Goal: Navigation & Orientation: Find specific page/section

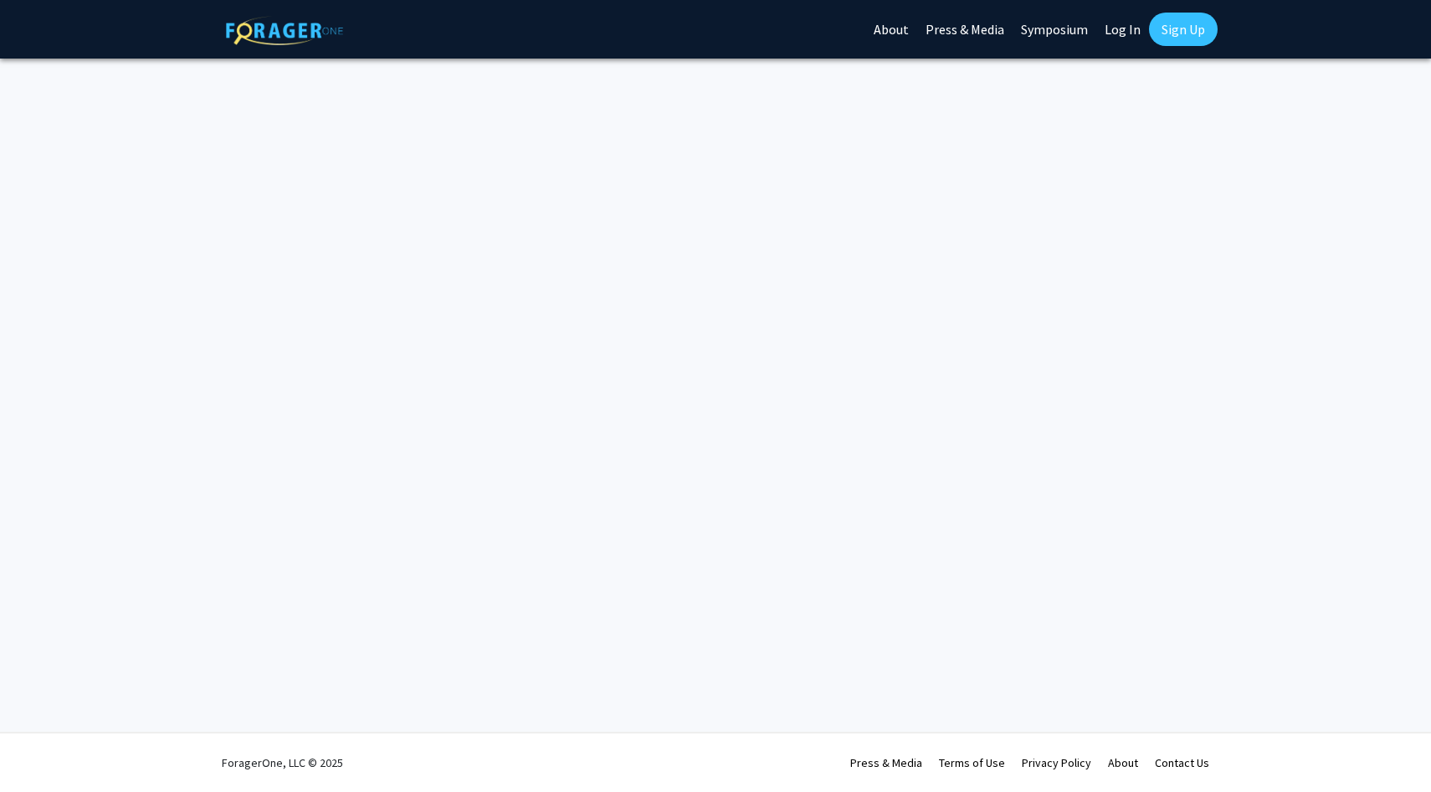
click at [895, 28] on link "About" at bounding box center [891, 29] width 52 height 59
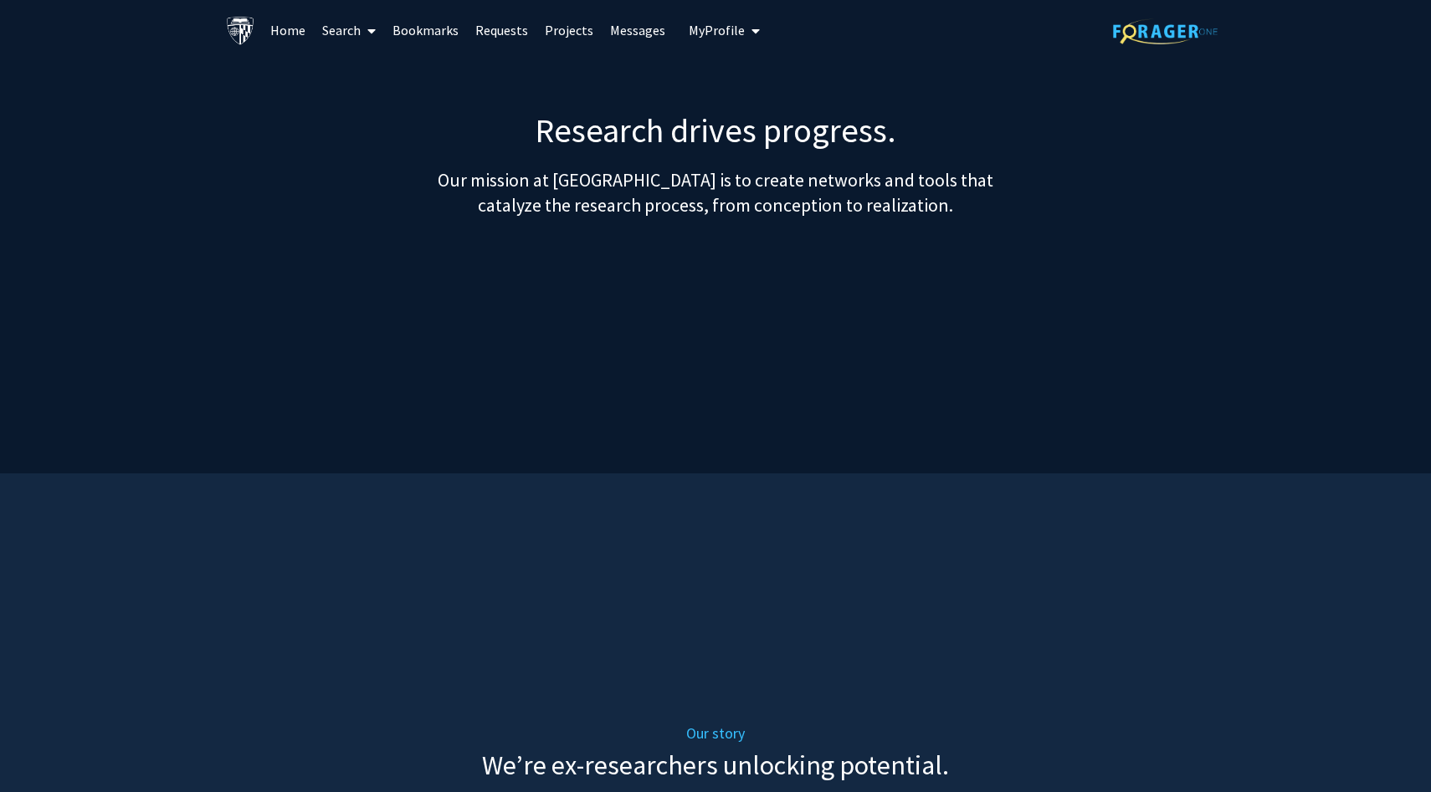
click at [503, 30] on link "Requests" at bounding box center [501, 30] width 69 height 59
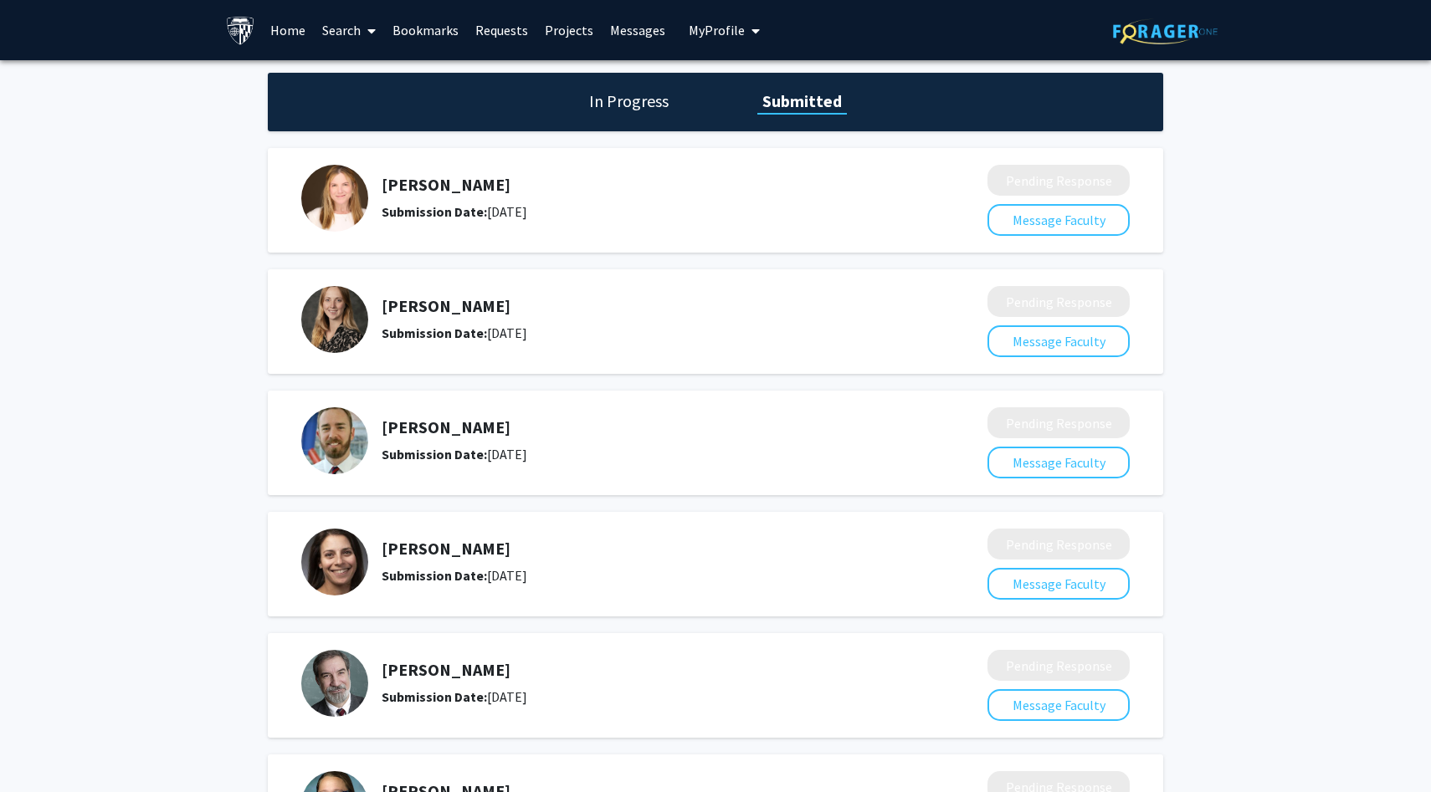
click at [438, 32] on link "Bookmarks" at bounding box center [425, 30] width 83 height 59
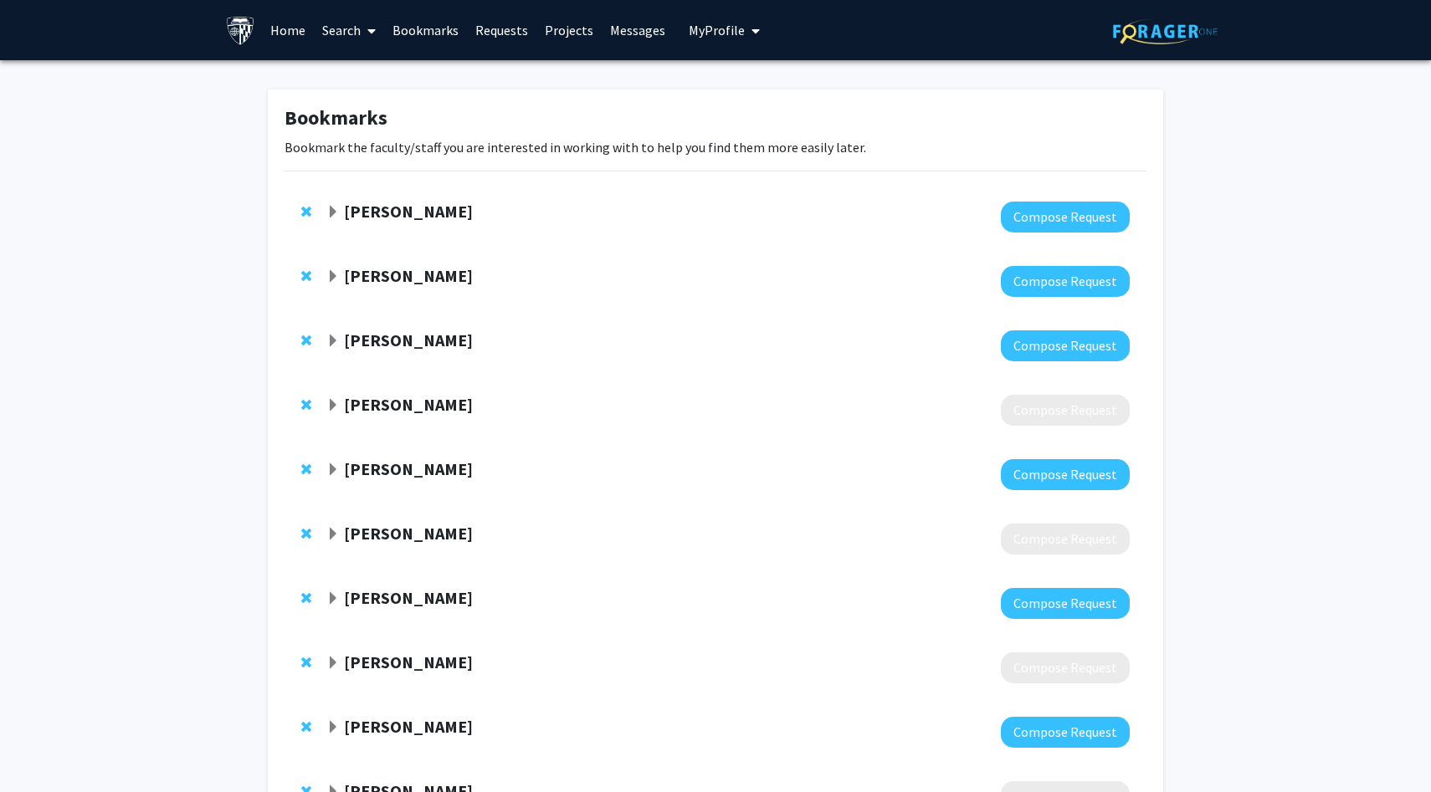
click at [373, 34] on icon at bounding box center [371, 30] width 8 height 13
click at [400, 389] on div "[PERSON_NAME] Compose Request" at bounding box center [716, 410] width 862 height 64
click at [400, 404] on strong "[PERSON_NAME]" at bounding box center [408, 404] width 129 height 21
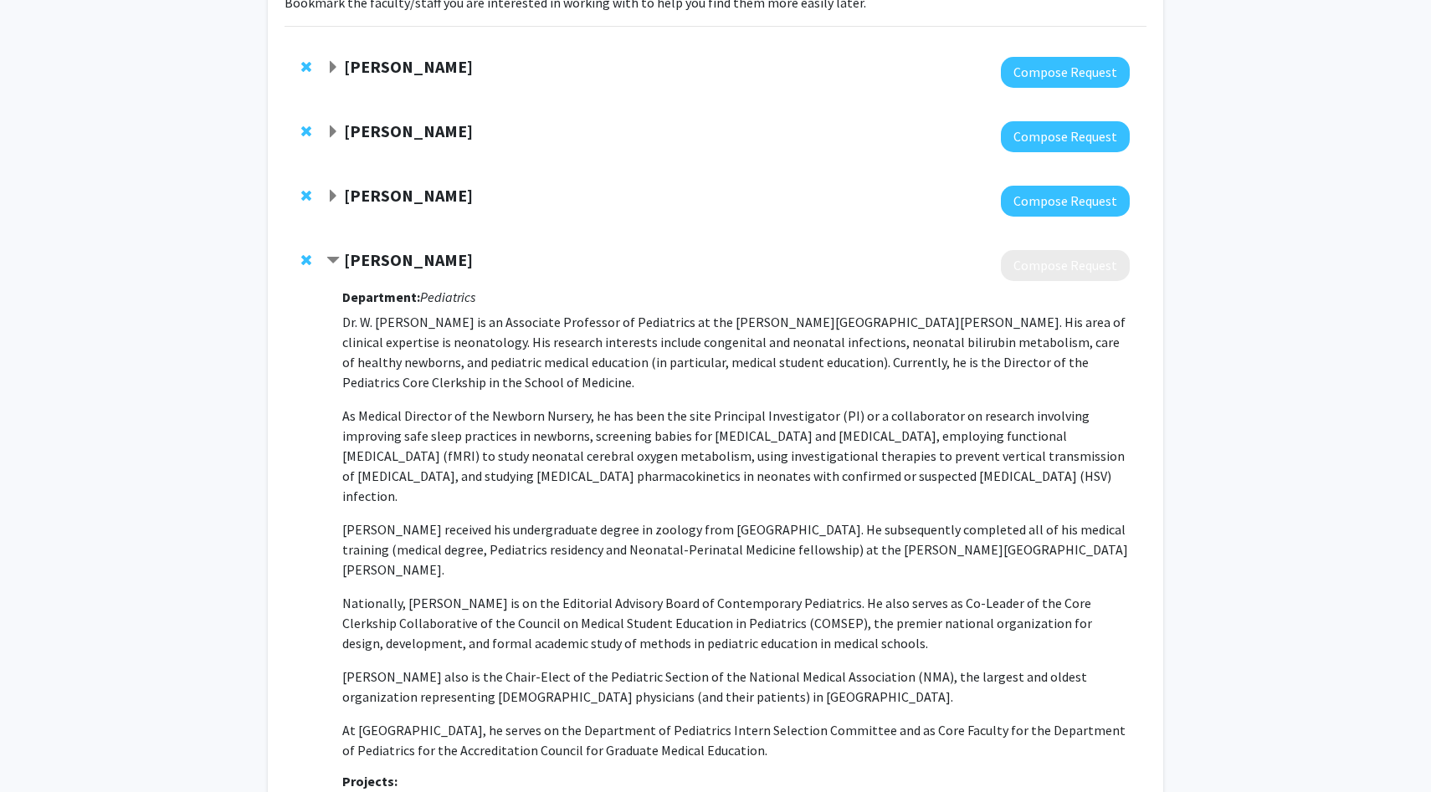
scroll to position [141, 0]
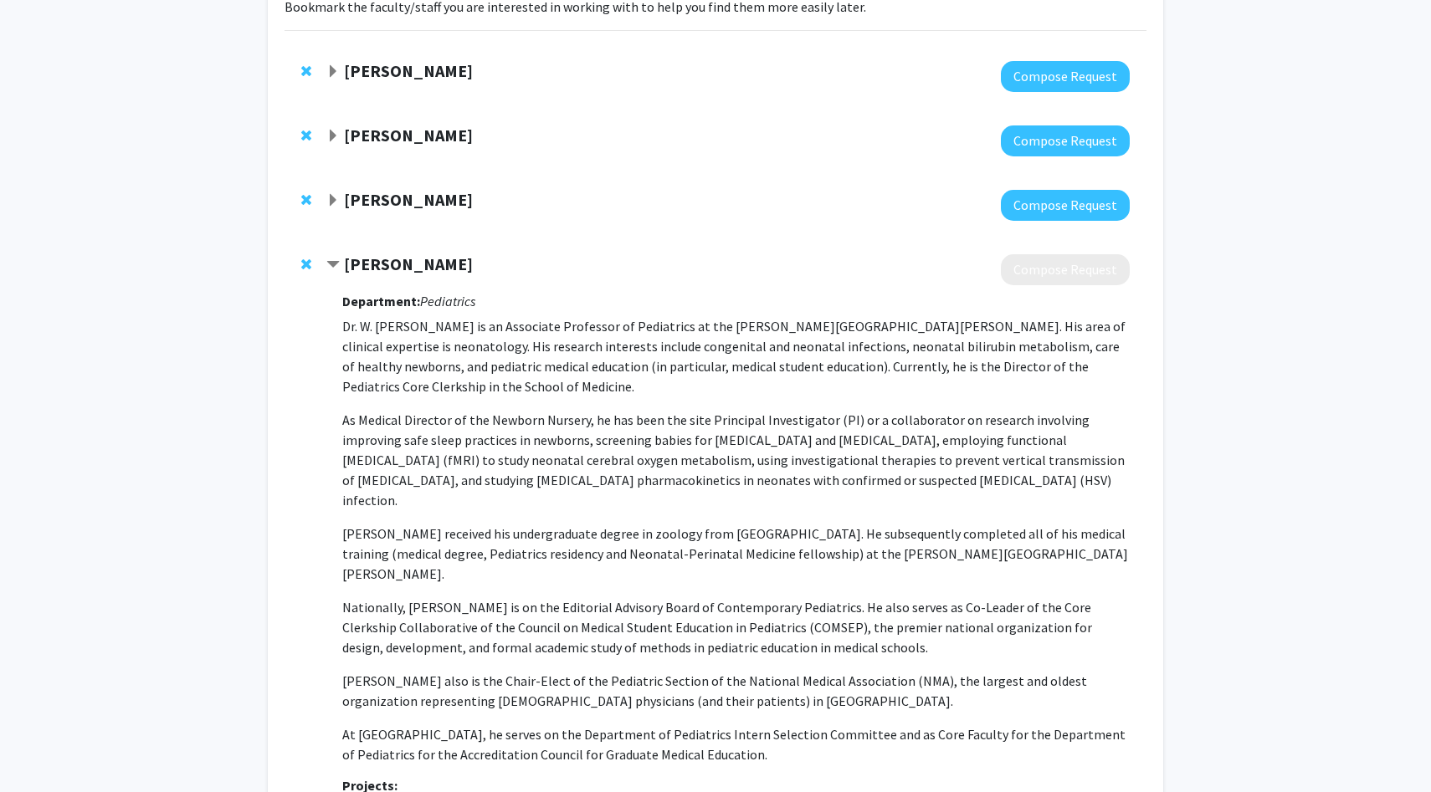
click at [308, 266] on span "Remove Christopher Golden from bookmarks" at bounding box center [306, 264] width 10 height 13
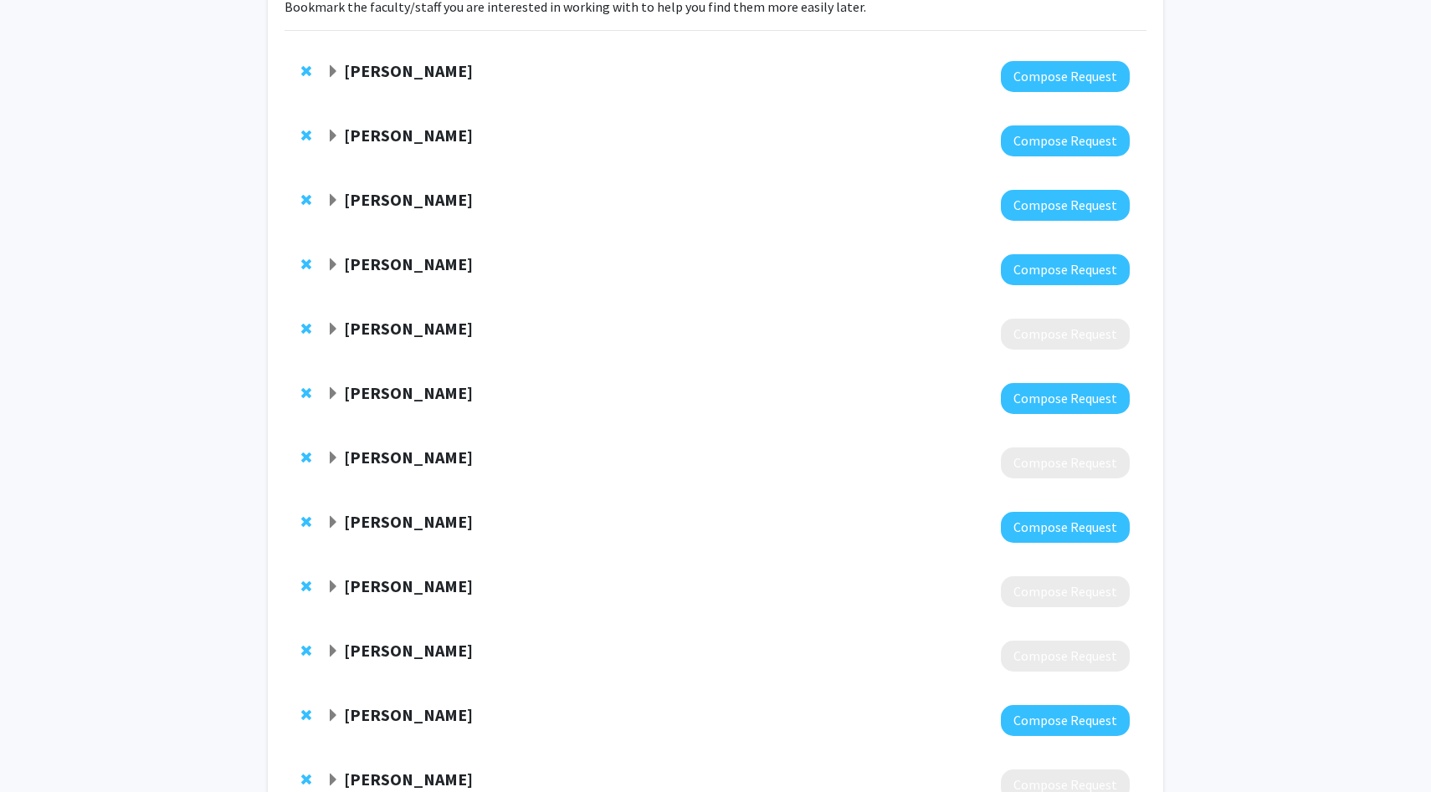
click at [304, 330] on span "Remove Valerie Curren from bookmarks" at bounding box center [306, 328] width 10 height 13
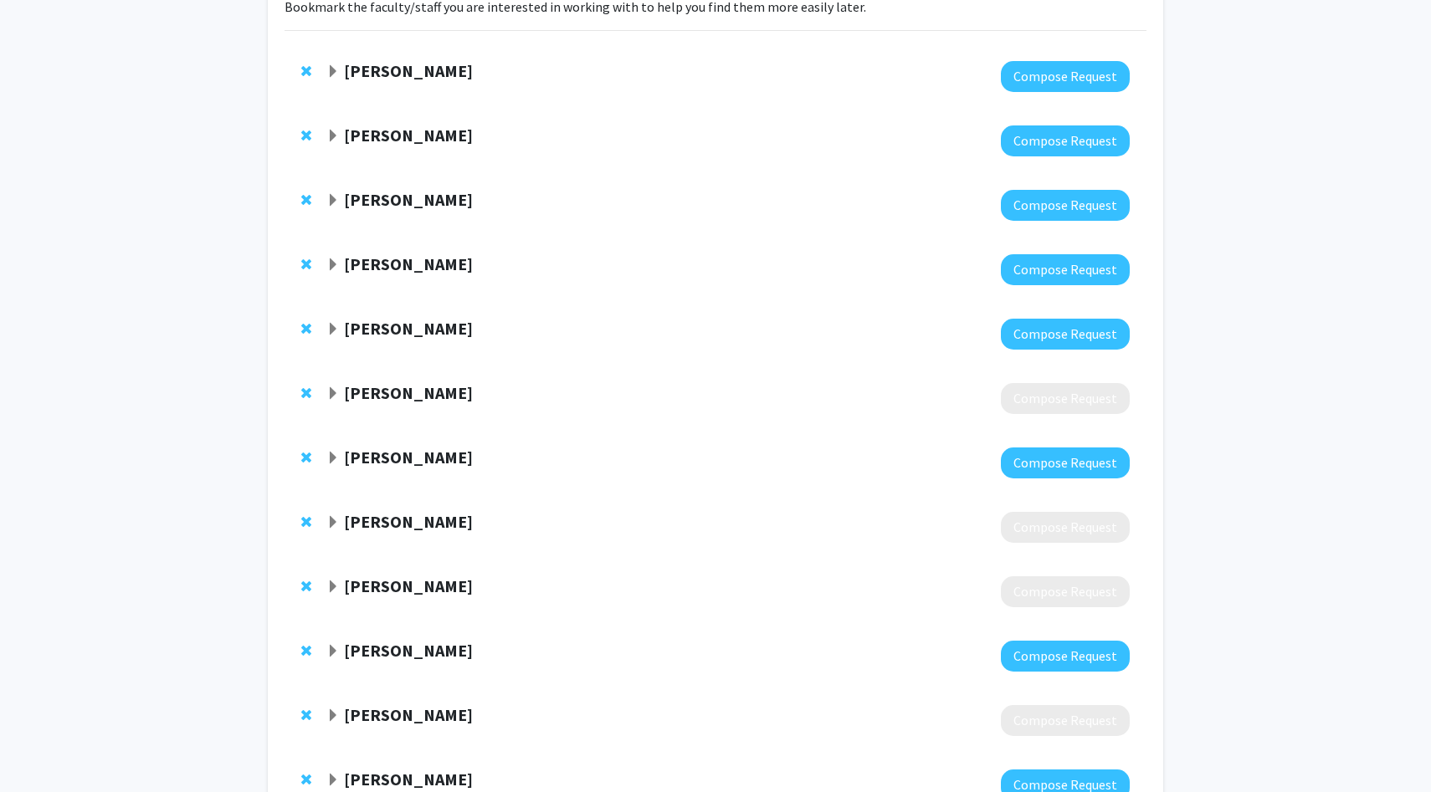
click at [302, 395] on span "Remove Sarah Polk from bookmarks" at bounding box center [306, 393] width 10 height 13
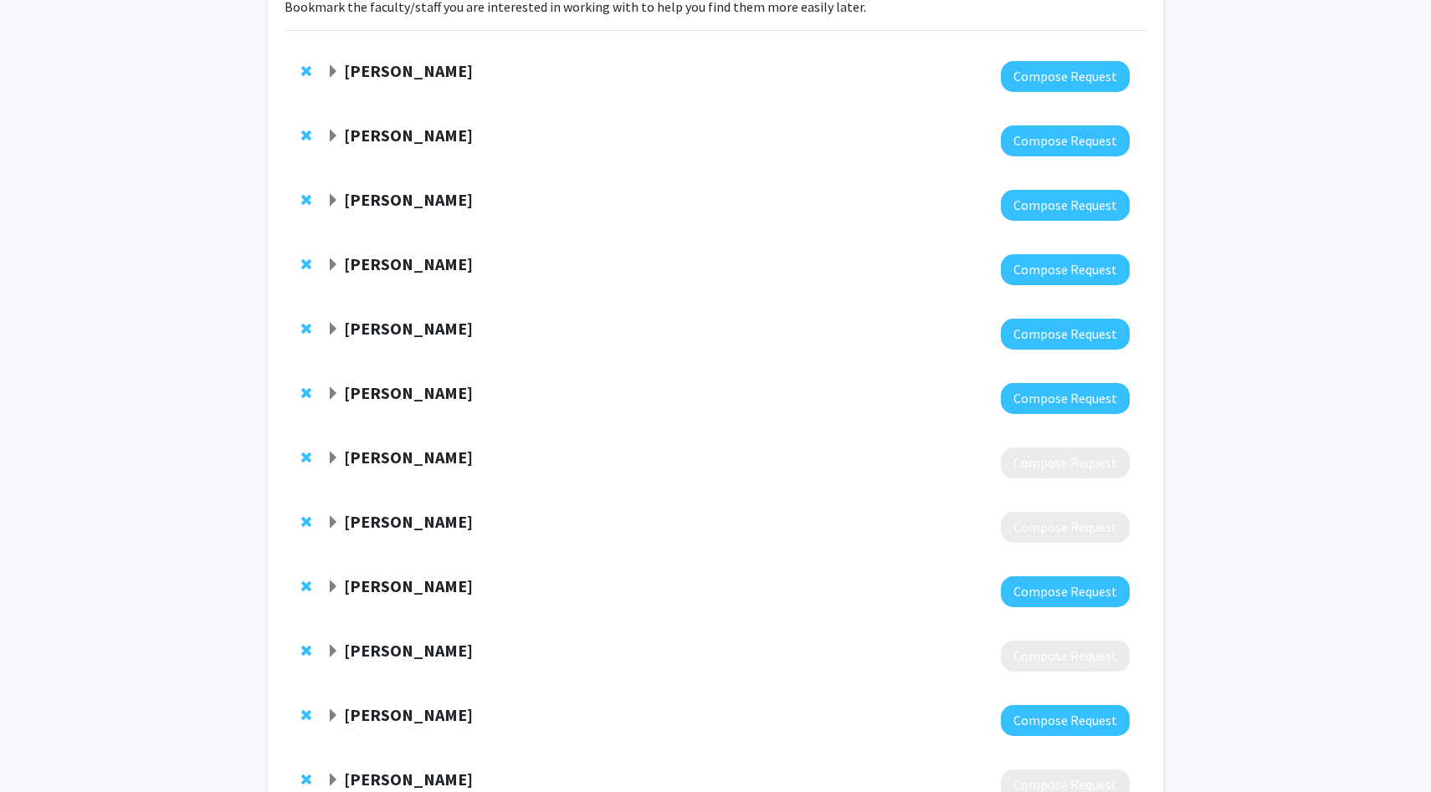
click at [301, 455] on span "Remove Lydia Pecker from bookmarks" at bounding box center [306, 457] width 10 height 13
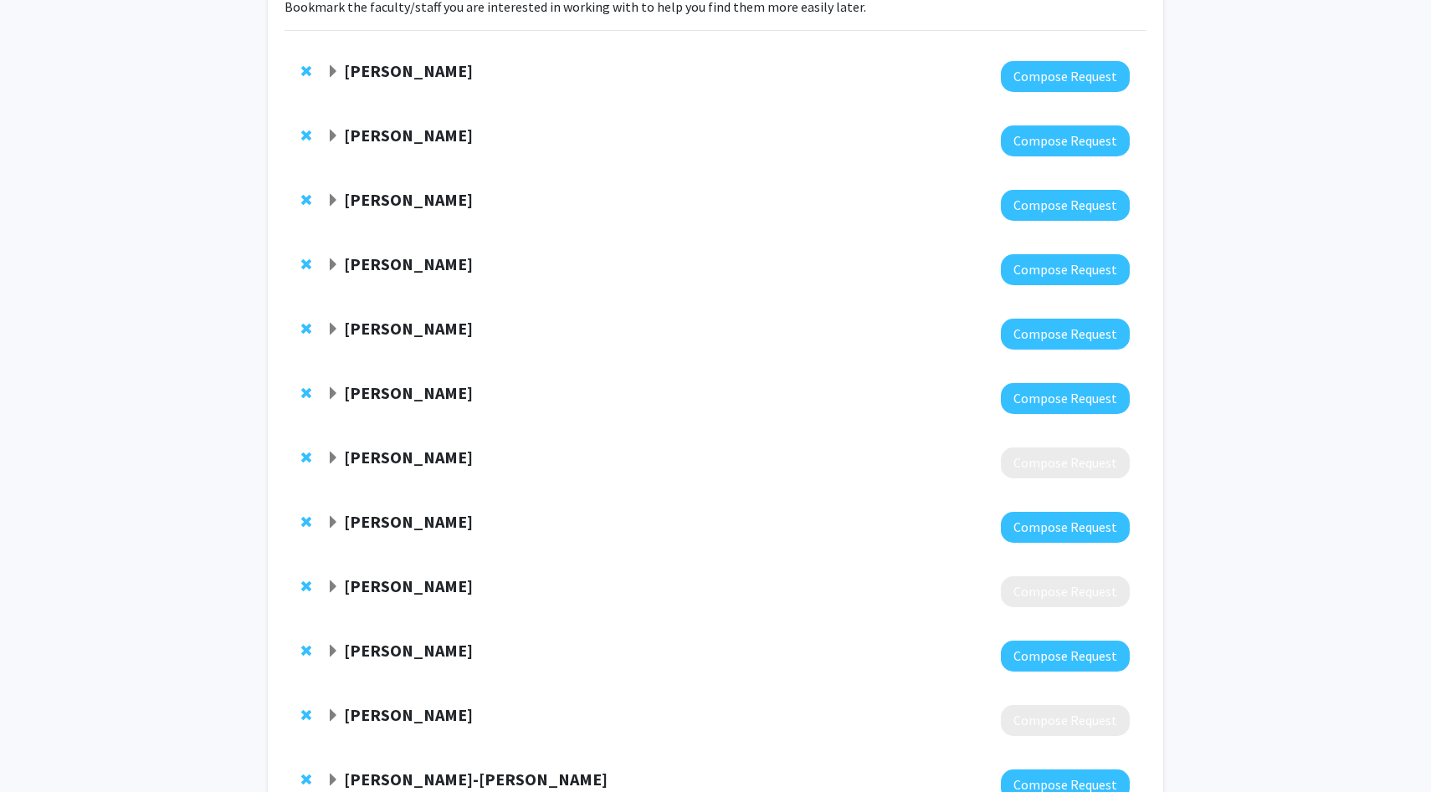
click at [301, 455] on span "Remove Neil Goldenberg from bookmarks" at bounding box center [306, 457] width 10 height 13
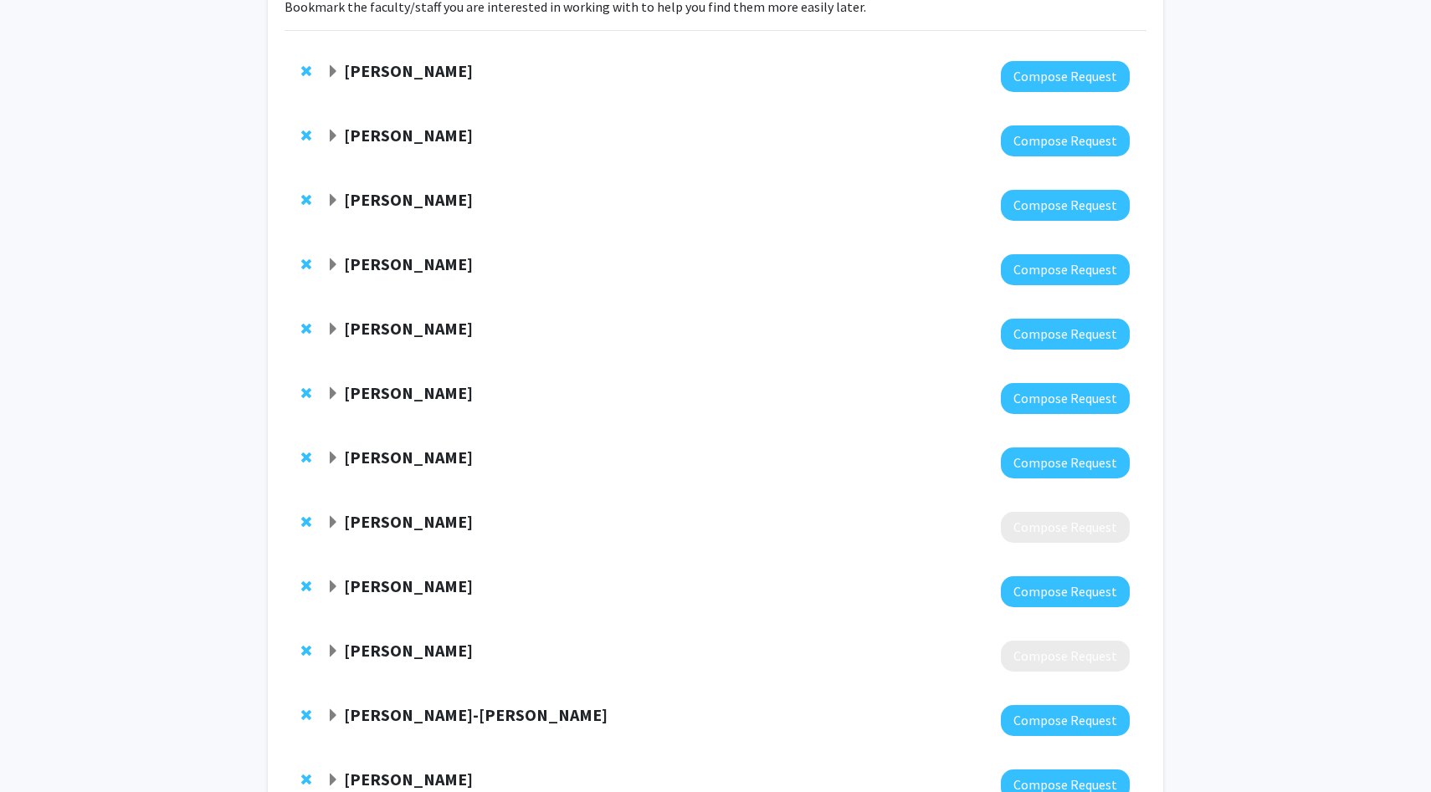
click at [303, 521] on span "Remove Bob Dudas from bookmarks" at bounding box center [306, 521] width 10 height 13
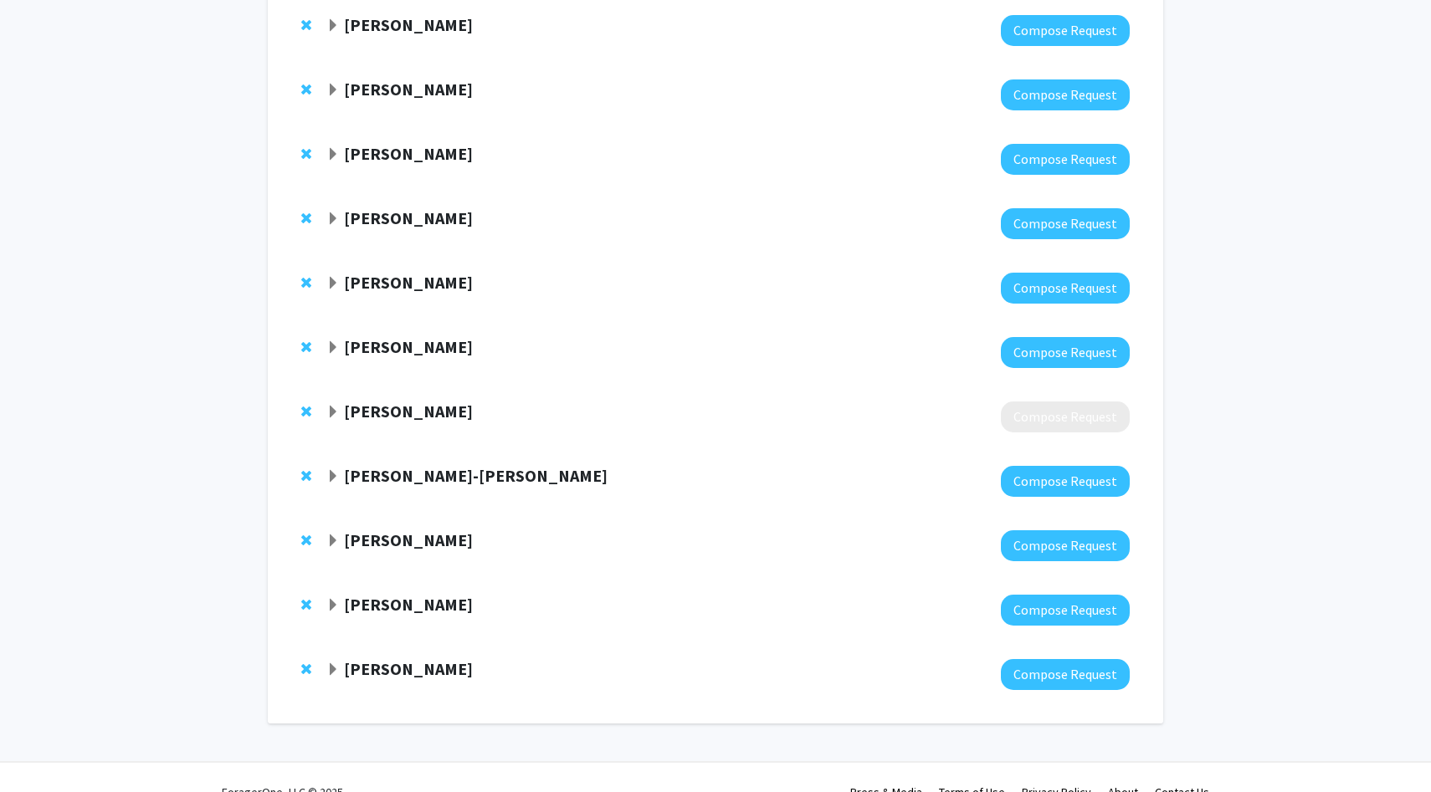
click at [302, 406] on span "Remove Mary Wroblewski from bookmarks" at bounding box center [306, 411] width 10 height 13
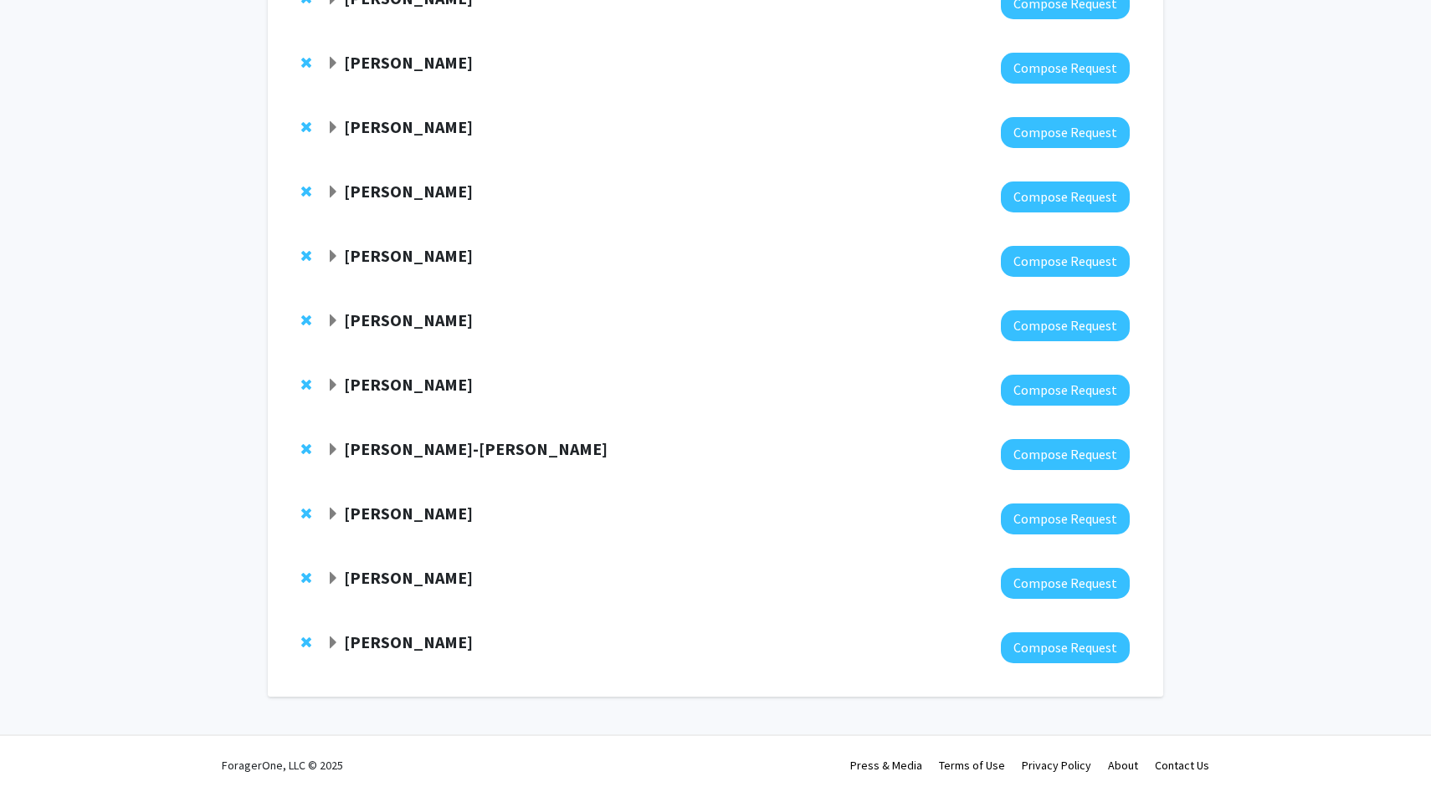
scroll to position [280, 0]
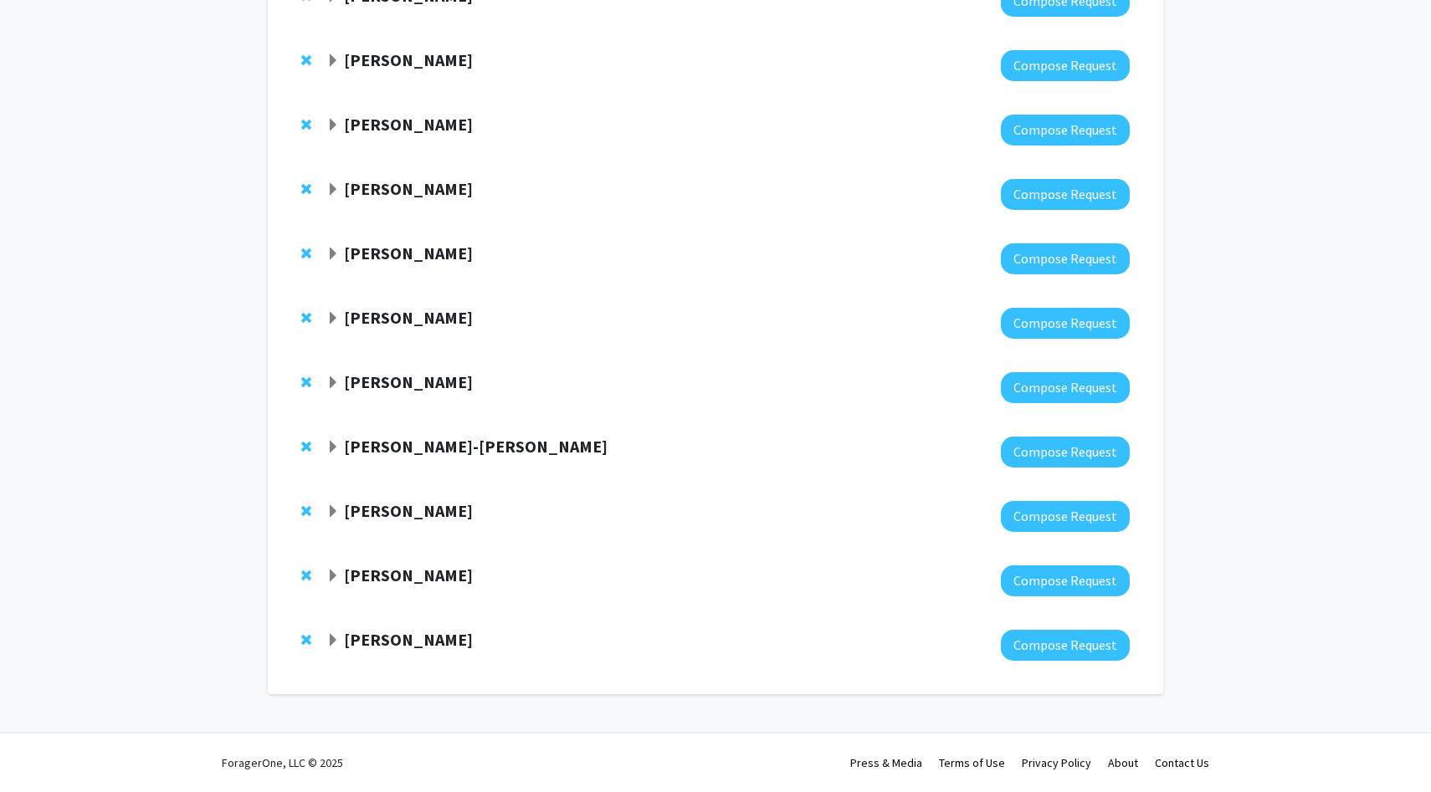
click at [303, 577] on span "Remove Raj Mukherjee from bookmarks" at bounding box center [306, 575] width 10 height 13
click at [305, 642] on span "Remove Utthara Nayar from bookmarks" at bounding box center [306, 639] width 10 height 13
click at [305, 642] on span "Remove Carlos Romo from bookmarks" at bounding box center [306, 639] width 10 height 13
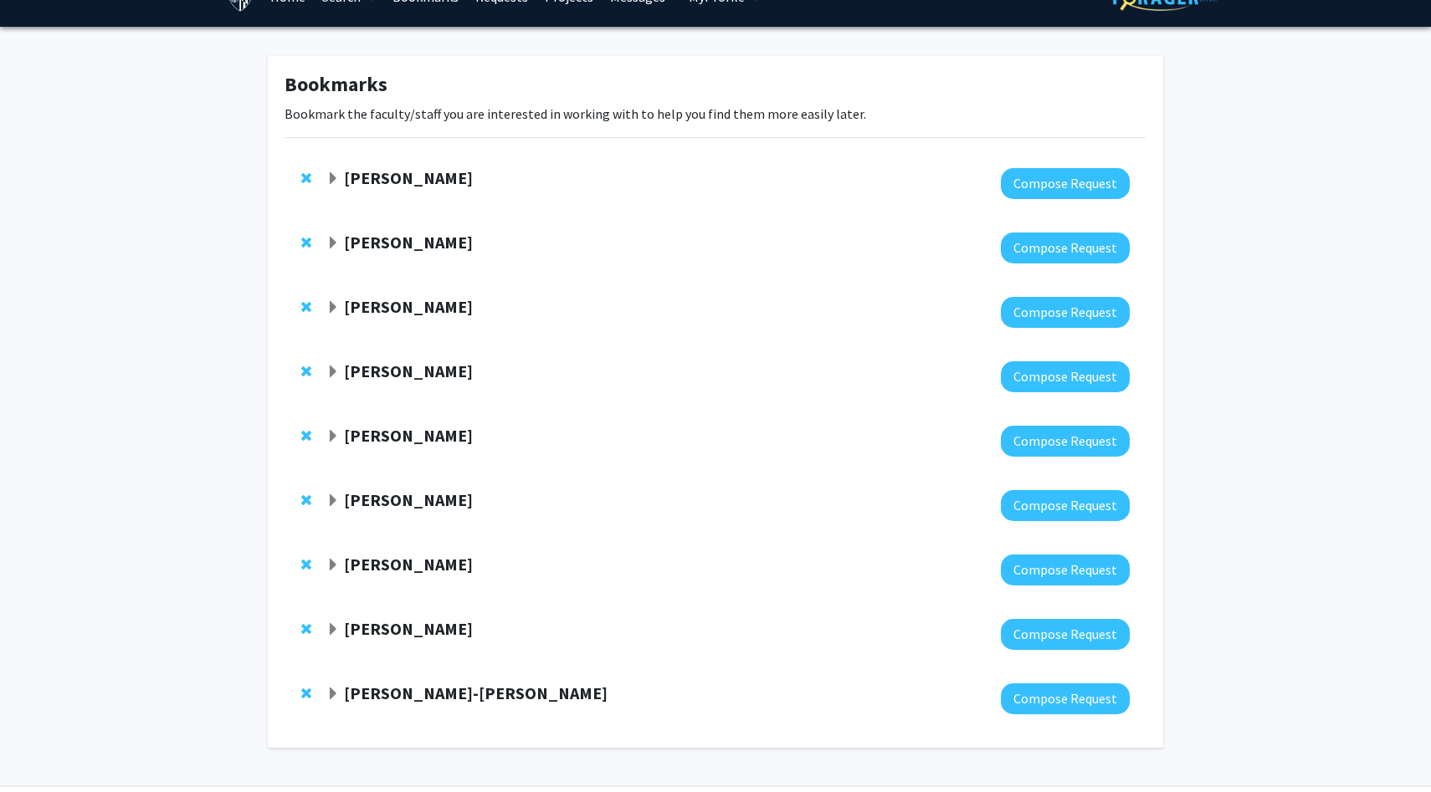
scroll to position [23, 0]
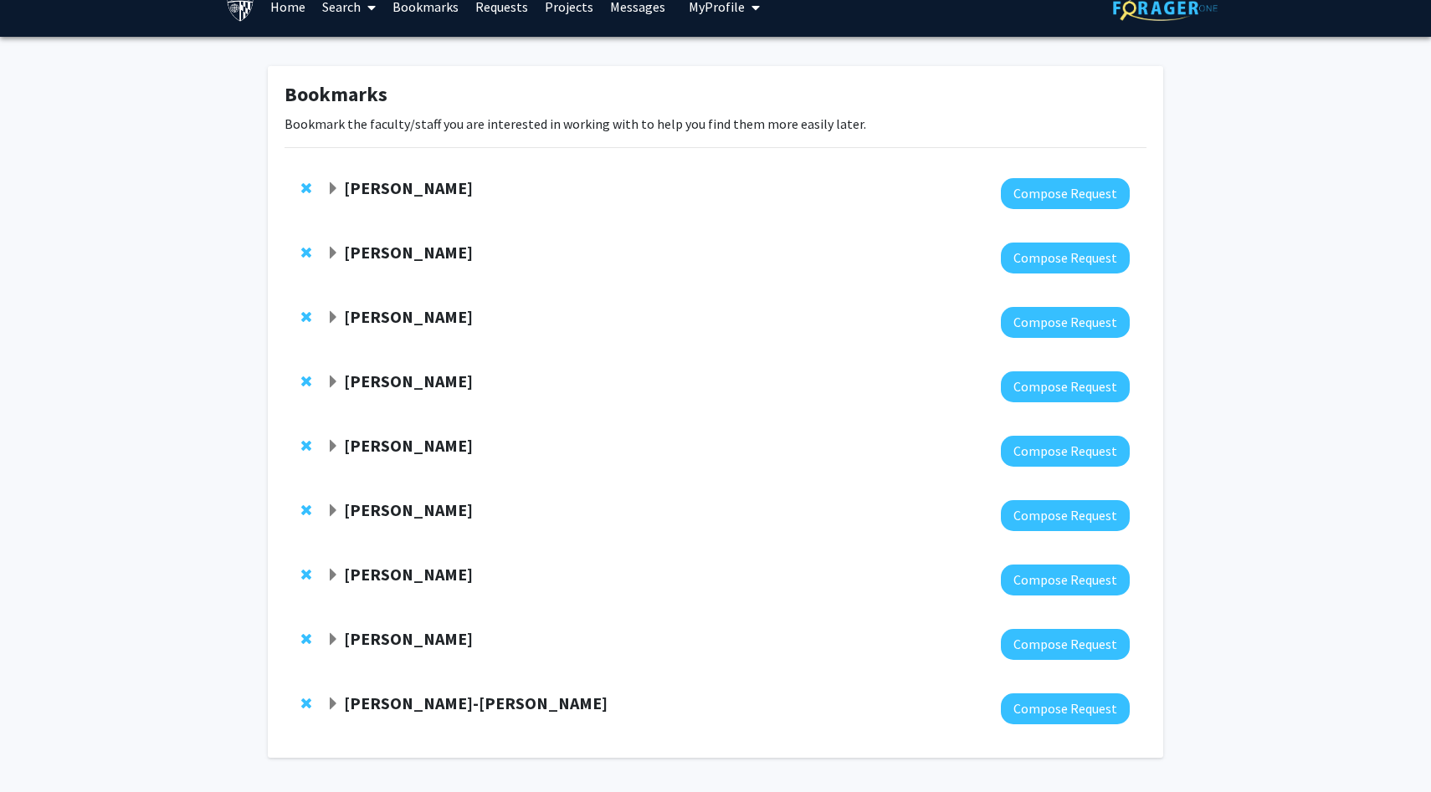
click at [382, 182] on strong "[PERSON_NAME]" at bounding box center [408, 187] width 129 height 21
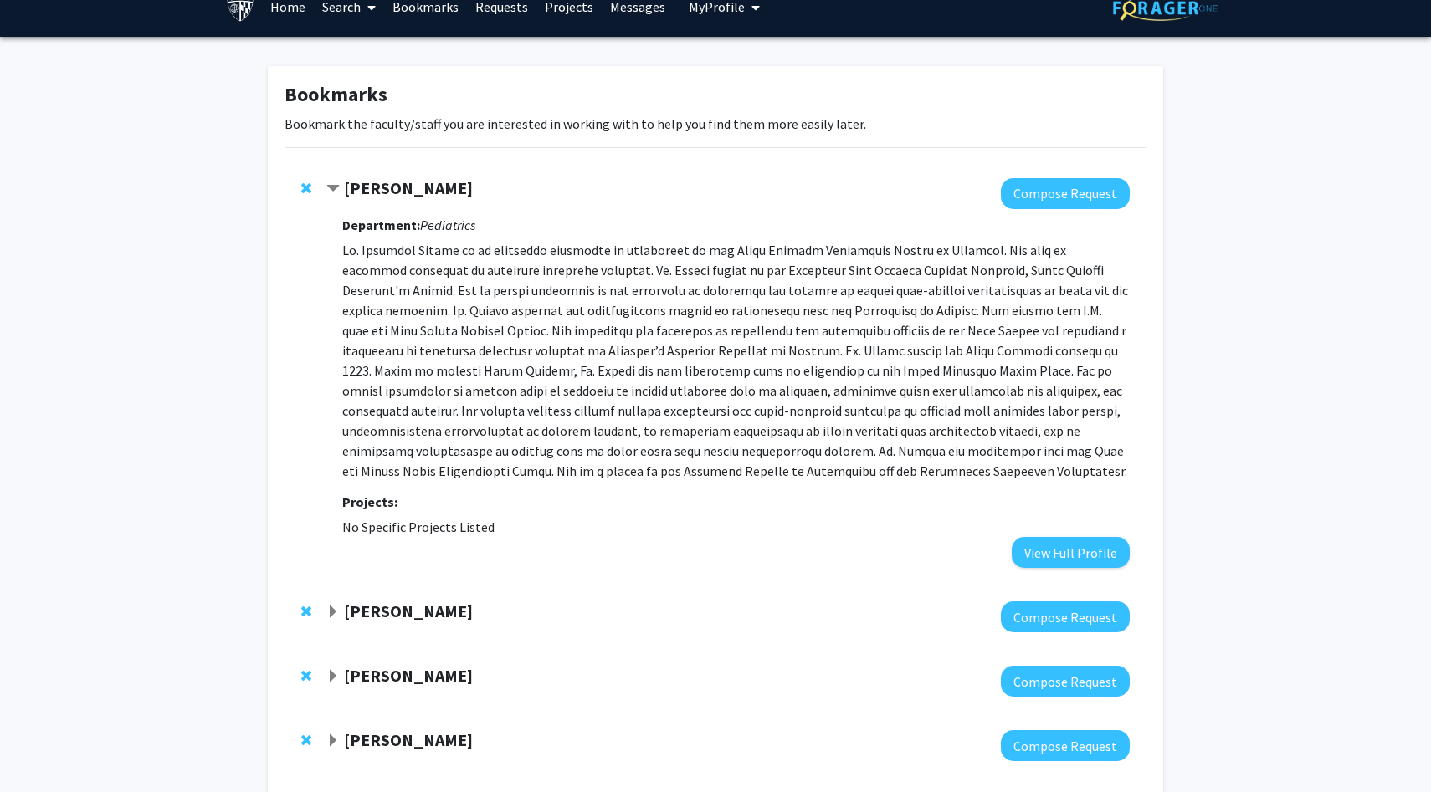
click at [382, 182] on strong "[PERSON_NAME]" at bounding box center [408, 187] width 129 height 21
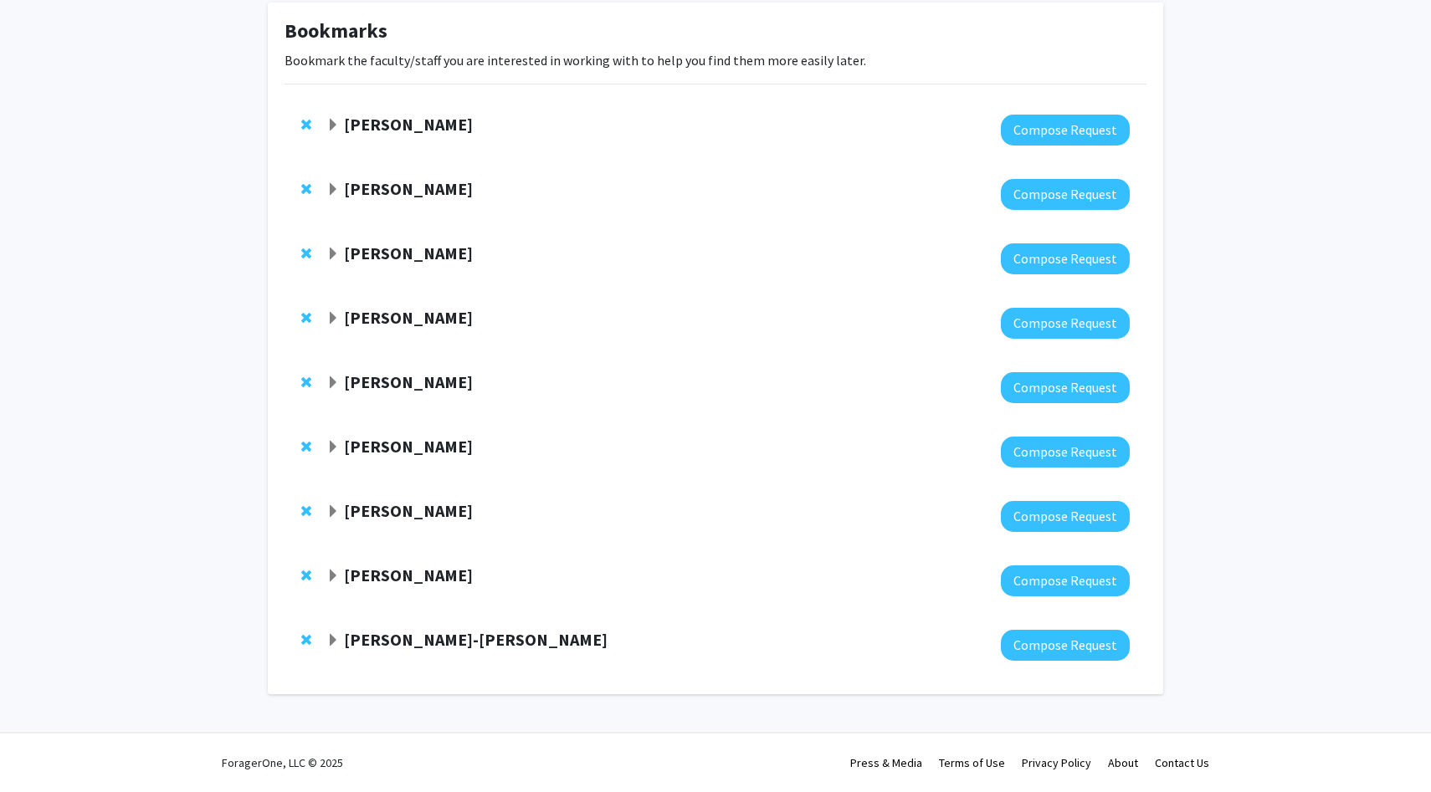
scroll to position [0, 0]
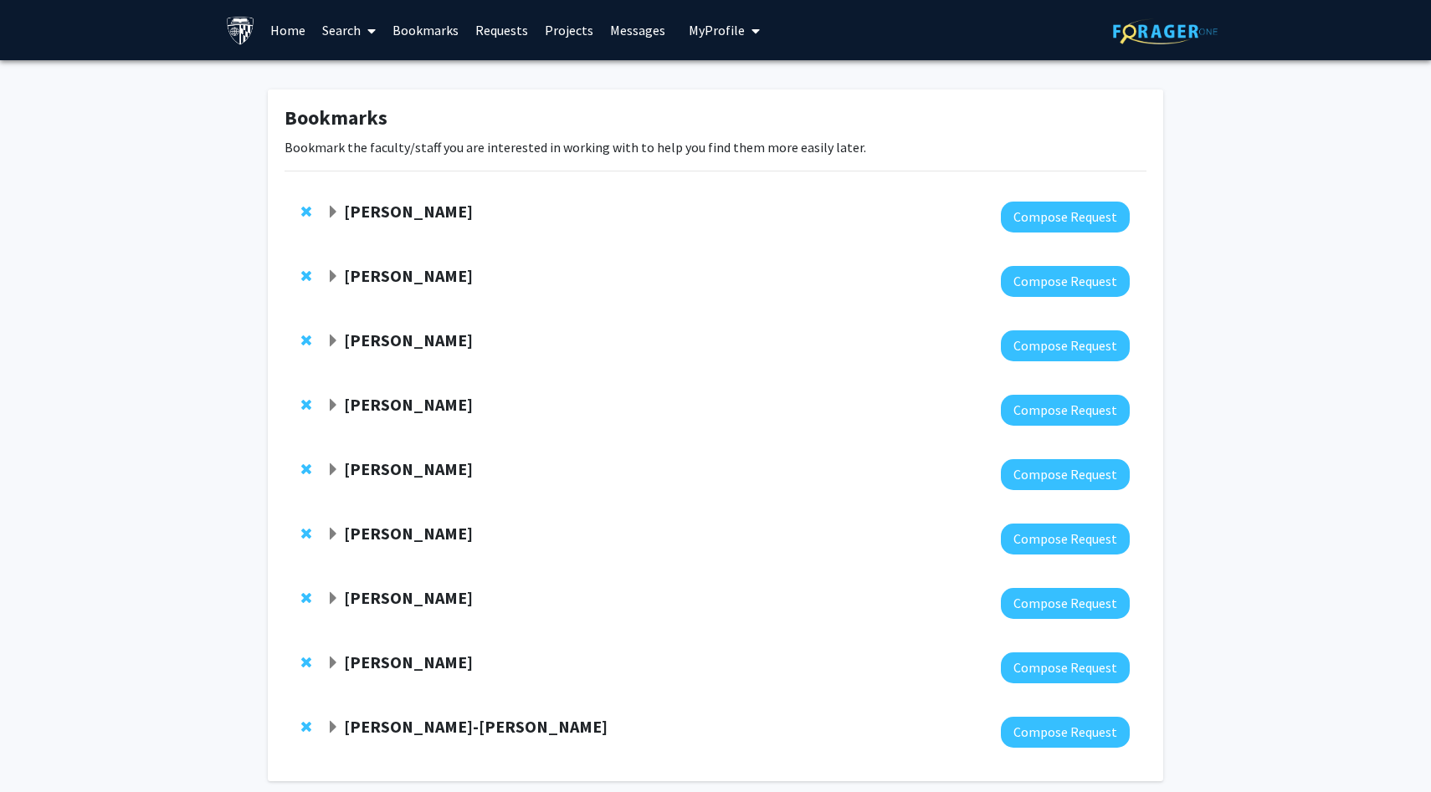
click at [627, 29] on link "Messages" at bounding box center [638, 30] width 72 height 59
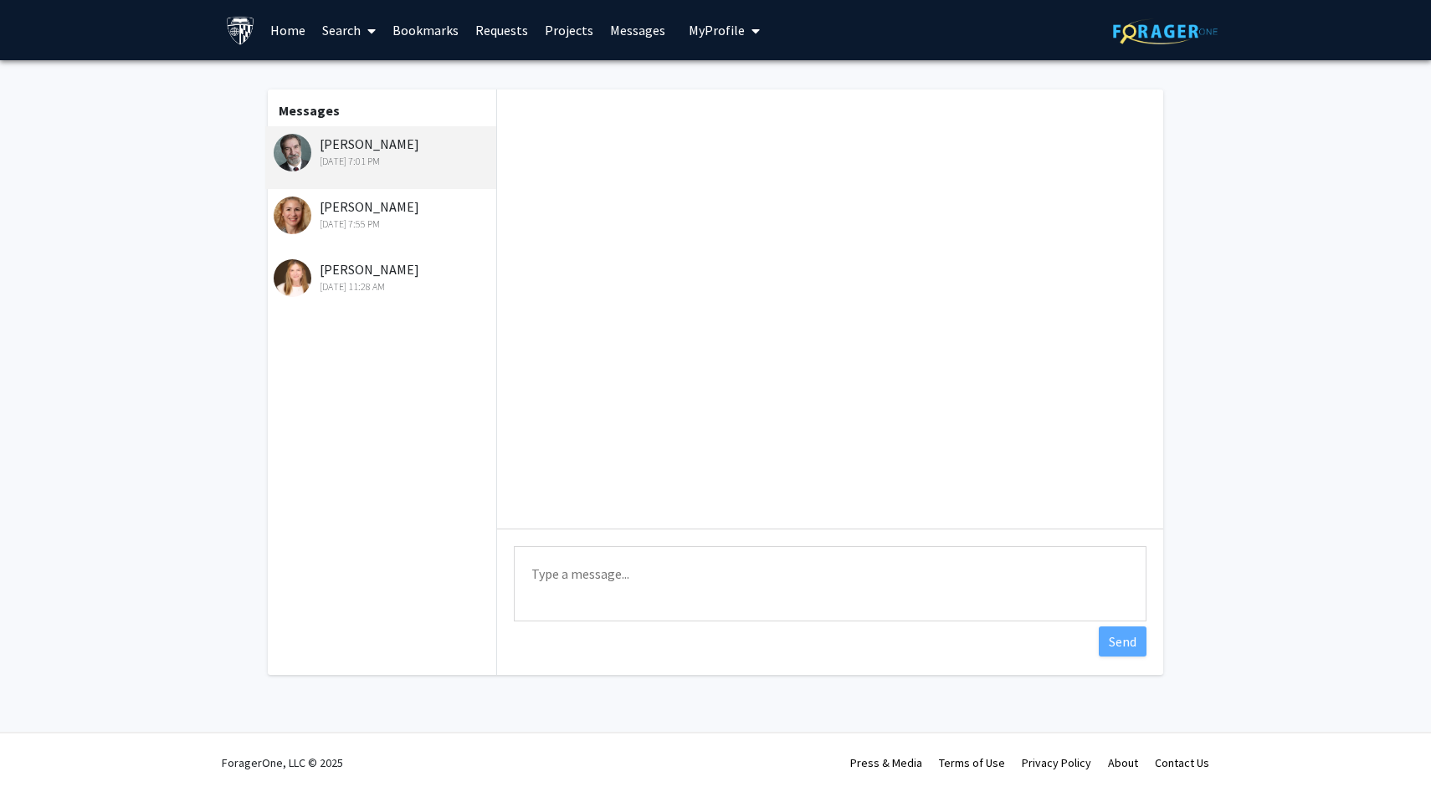
scroll to position [23, 0]
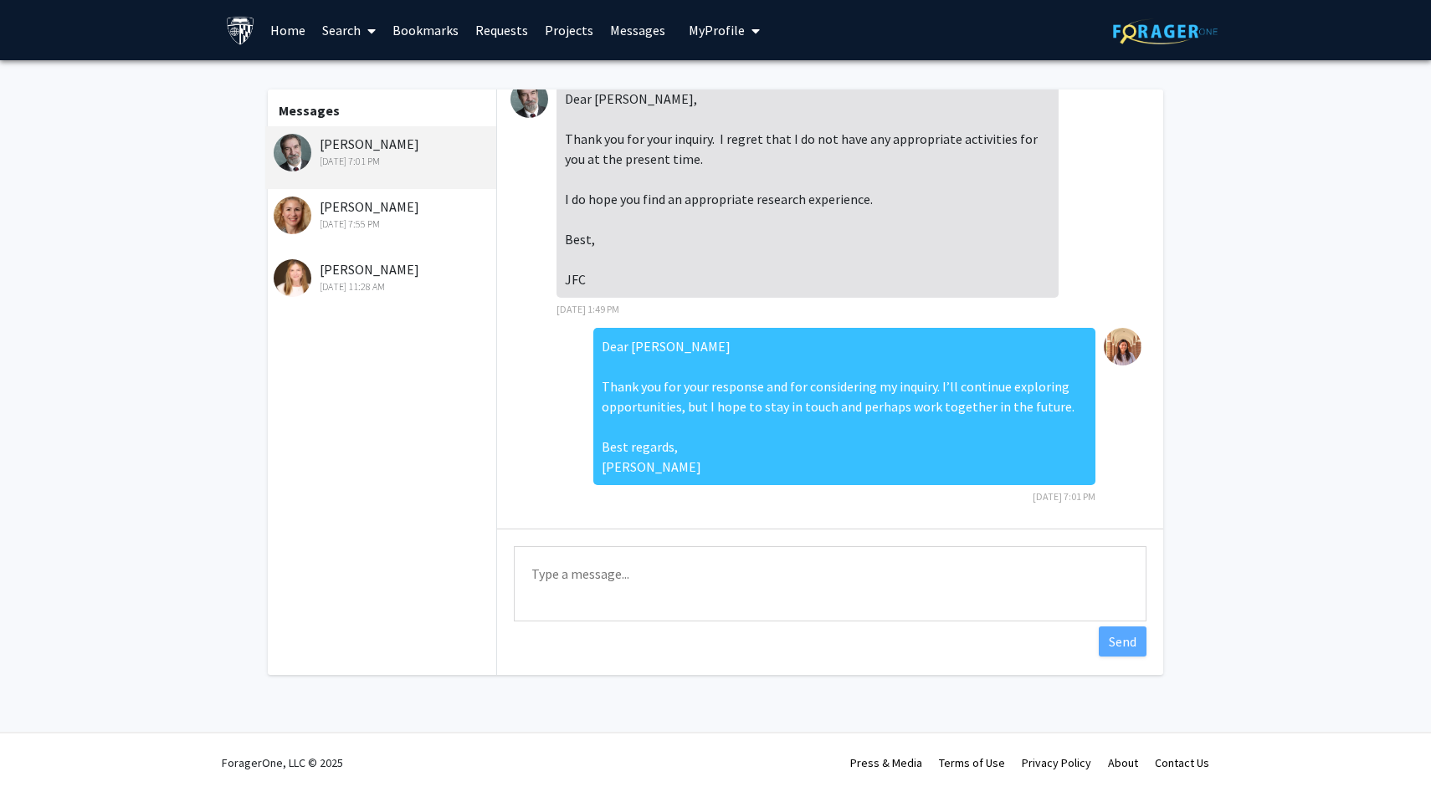
click at [500, 27] on link "Requests" at bounding box center [501, 30] width 69 height 59
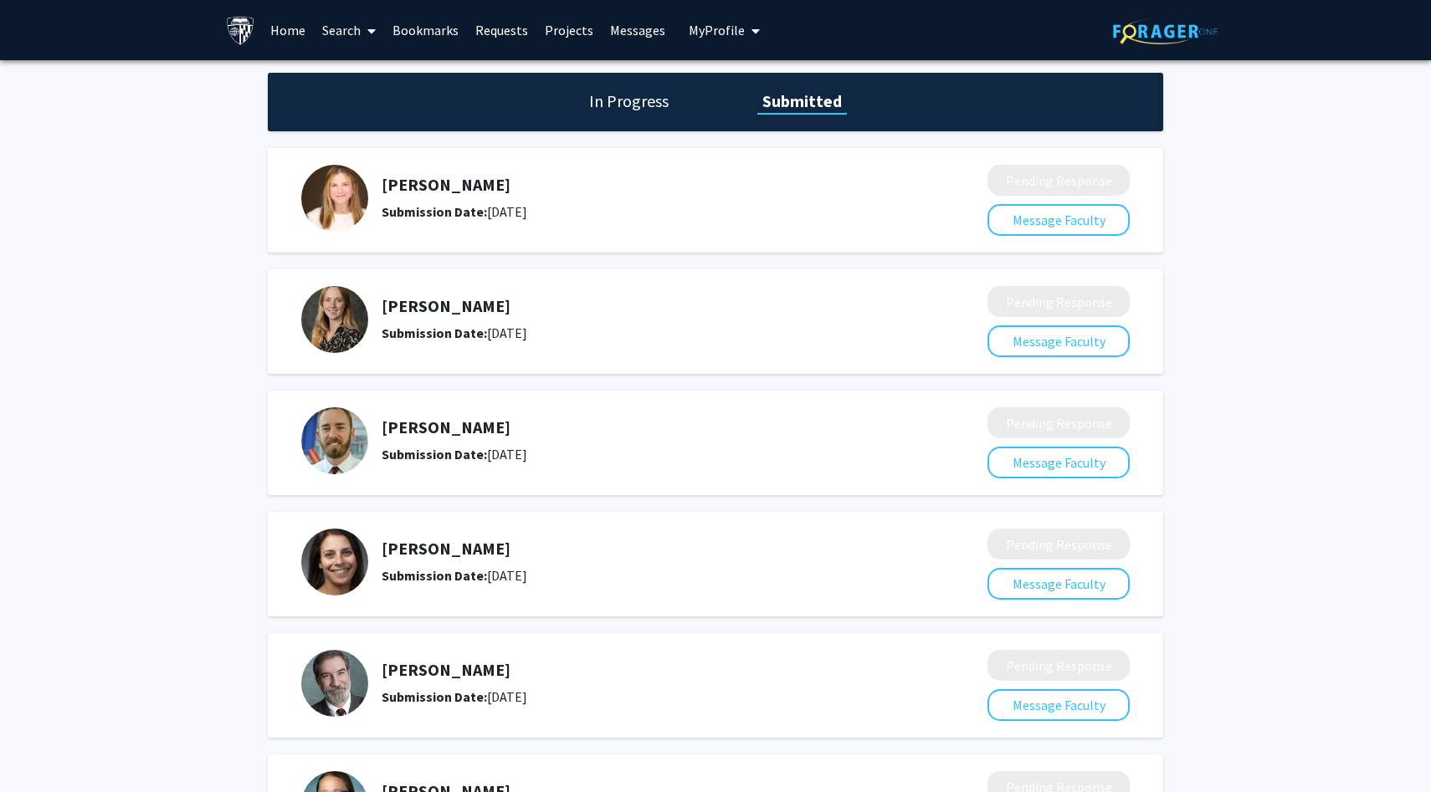
click at [331, 31] on link "Search" at bounding box center [349, 30] width 70 height 59
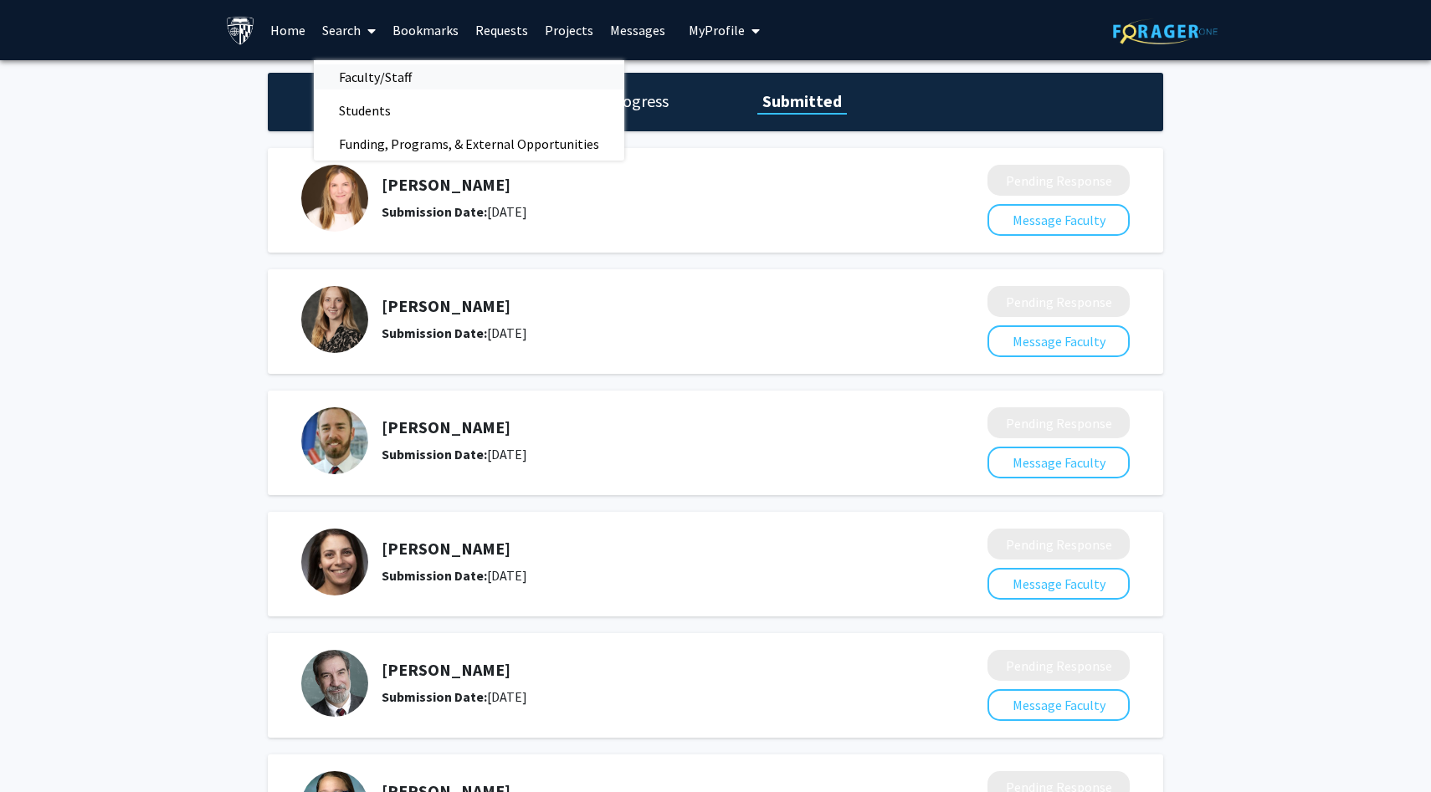
click at [354, 70] on span "Faculty/Staff" at bounding box center [375, 76] width 123 height 33
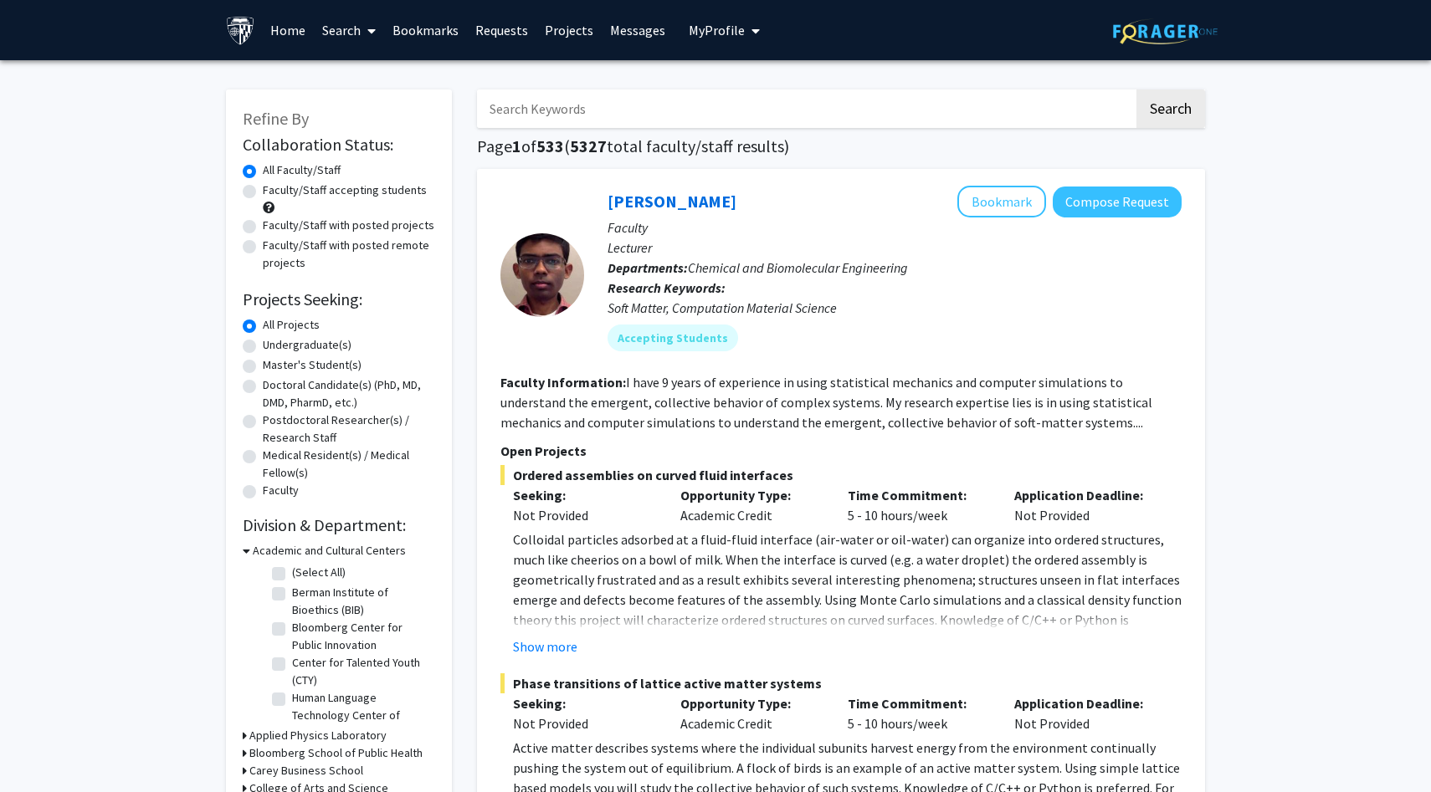
scroll to position [151, 0]
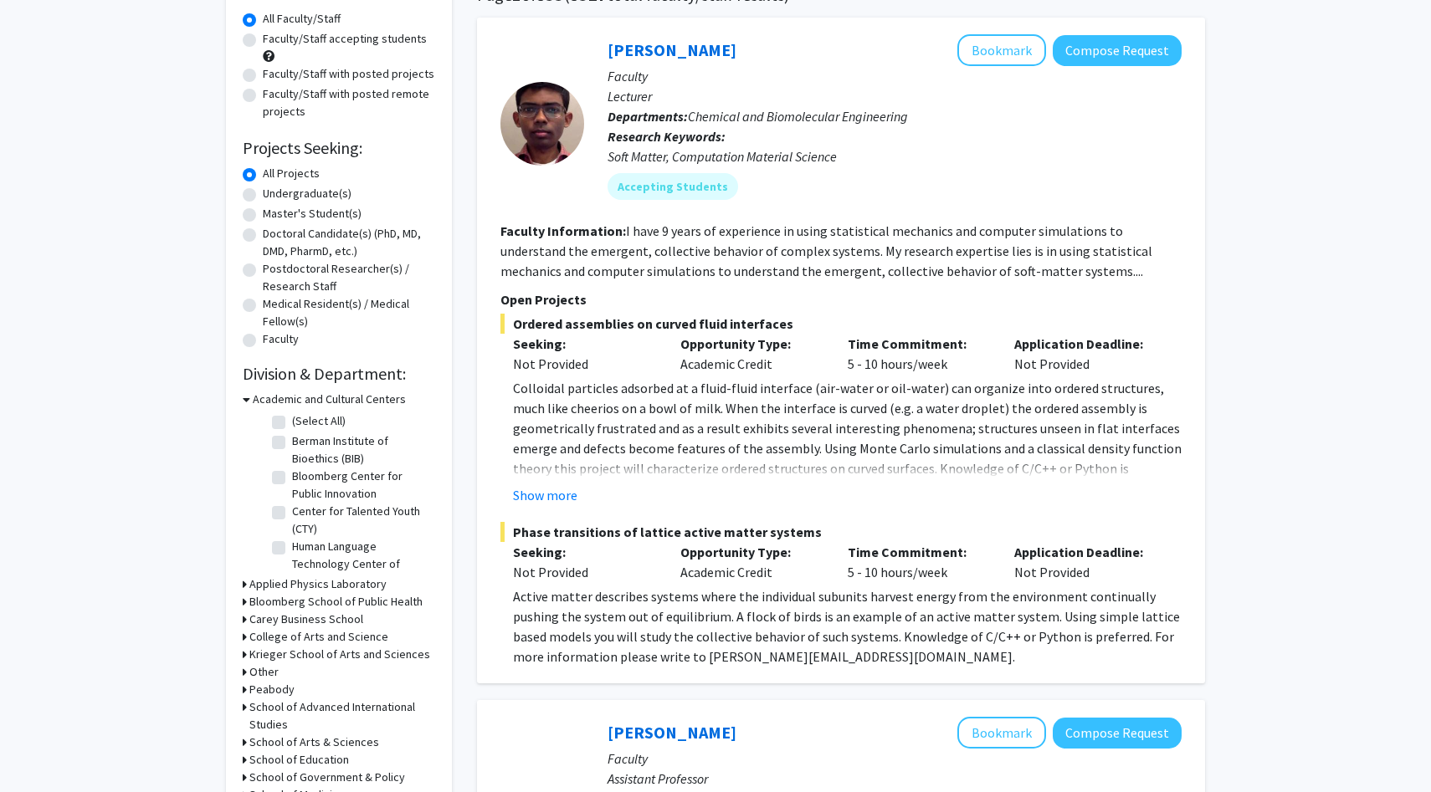
click at [664, 61] on div "[PERSON_NAME] Bookmark Compose Request" at bounding box center [895, 50] width 574 height 32
click at [664, 54] on link "[PERSON_NAME]" at bounding box center [672, 49] width 129 height 21
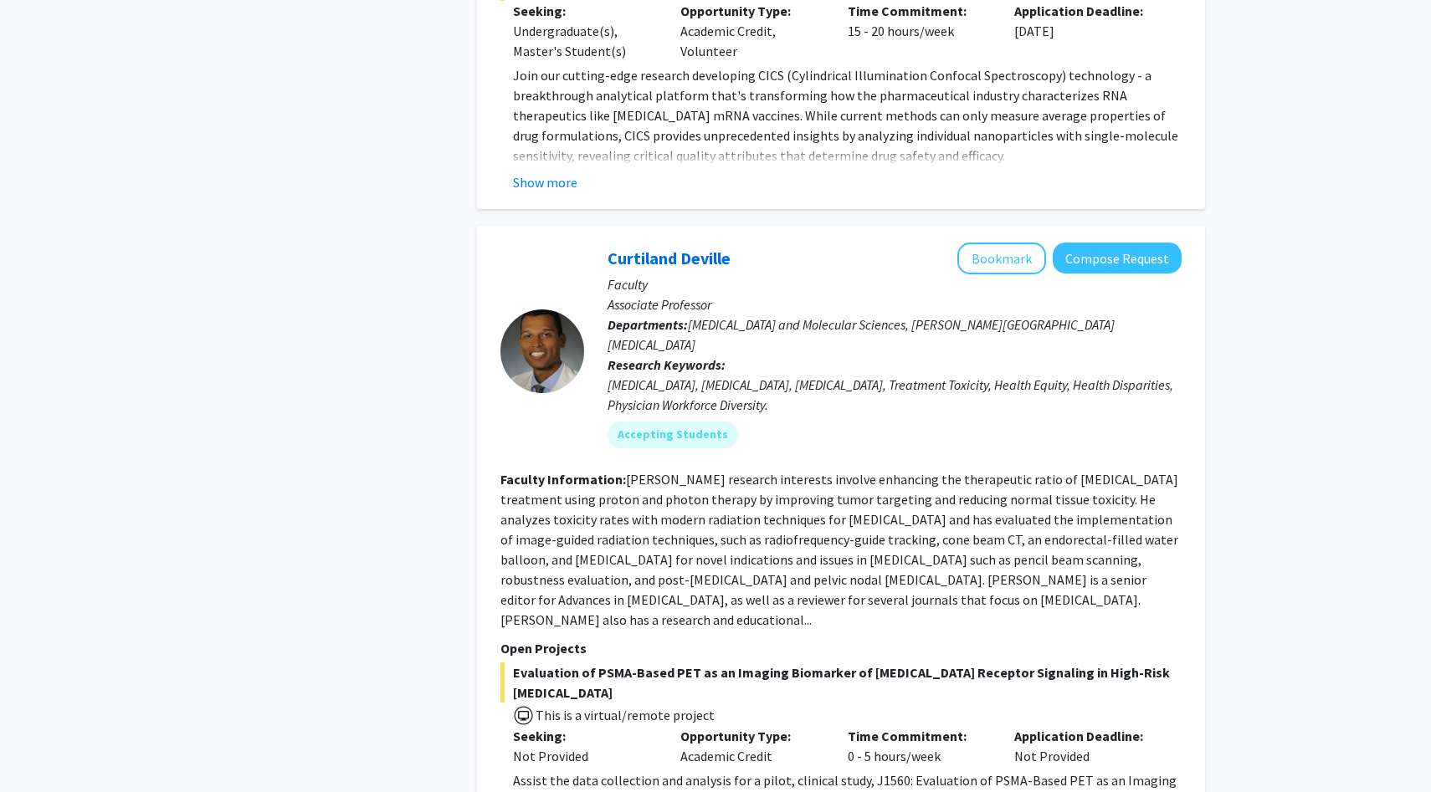
scroll to position [4369, 0]
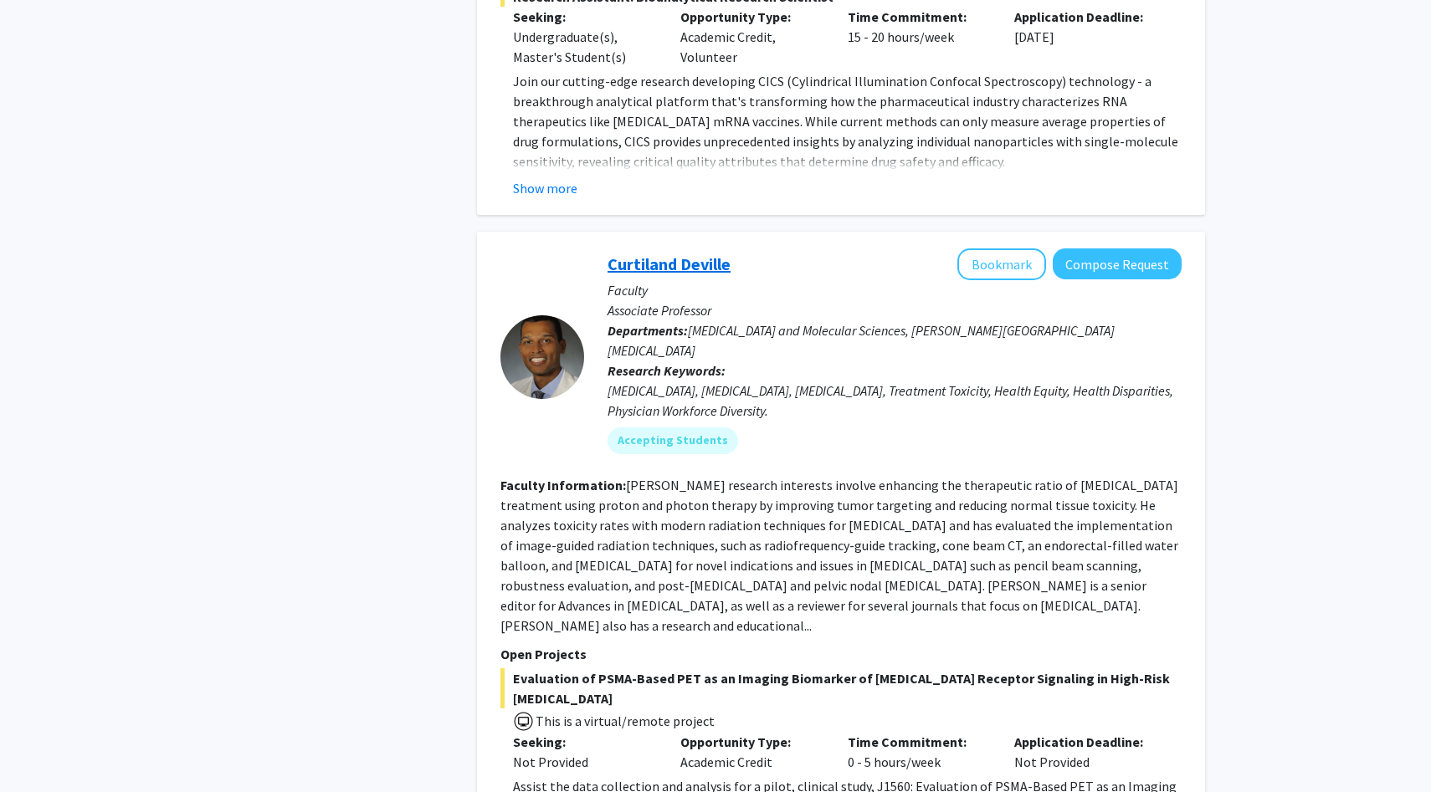
click at [717, 254] on link "Curtiland Deville" at bounding box center [669, 264] width 123 height 21
